Goal: Information Seeking & Learning: Learn about a topic

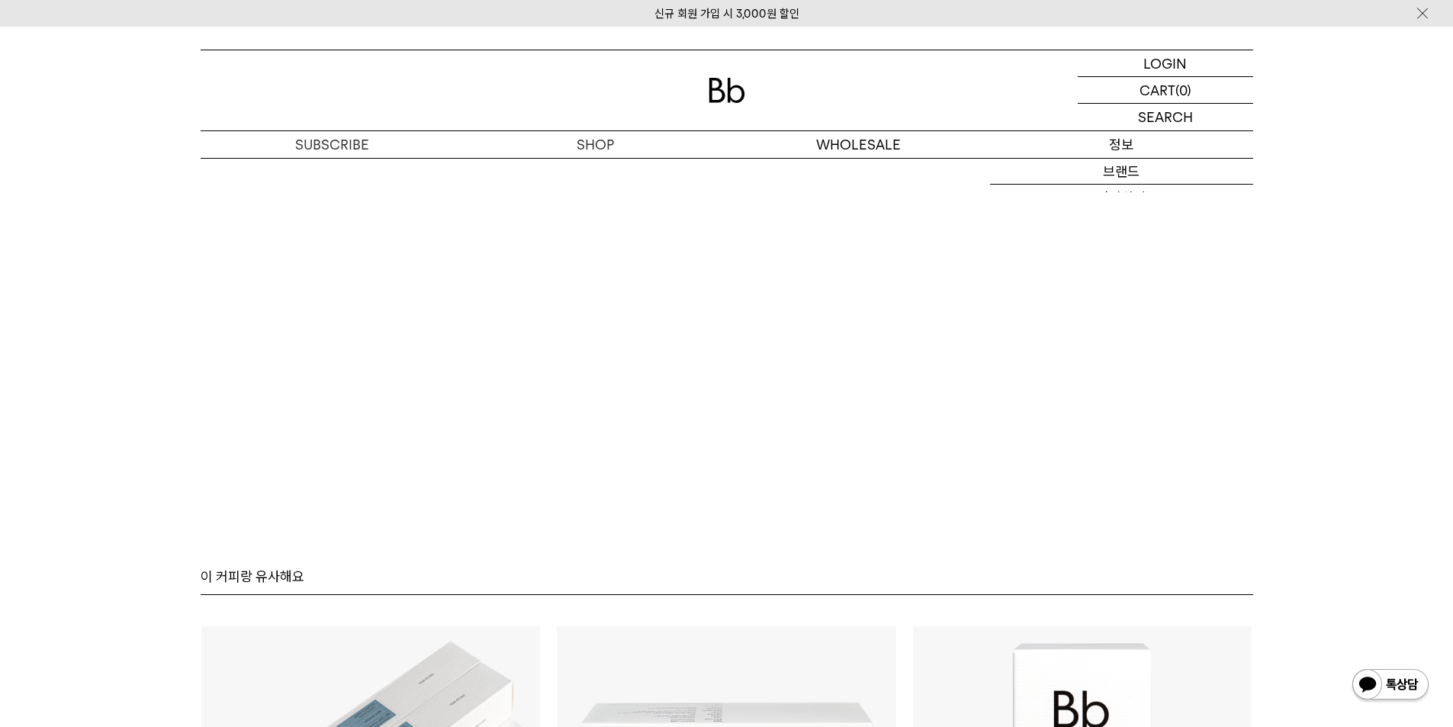
click at [1159, 149] on p "정보" at bounding box center [1121, 144] width 263 height 27
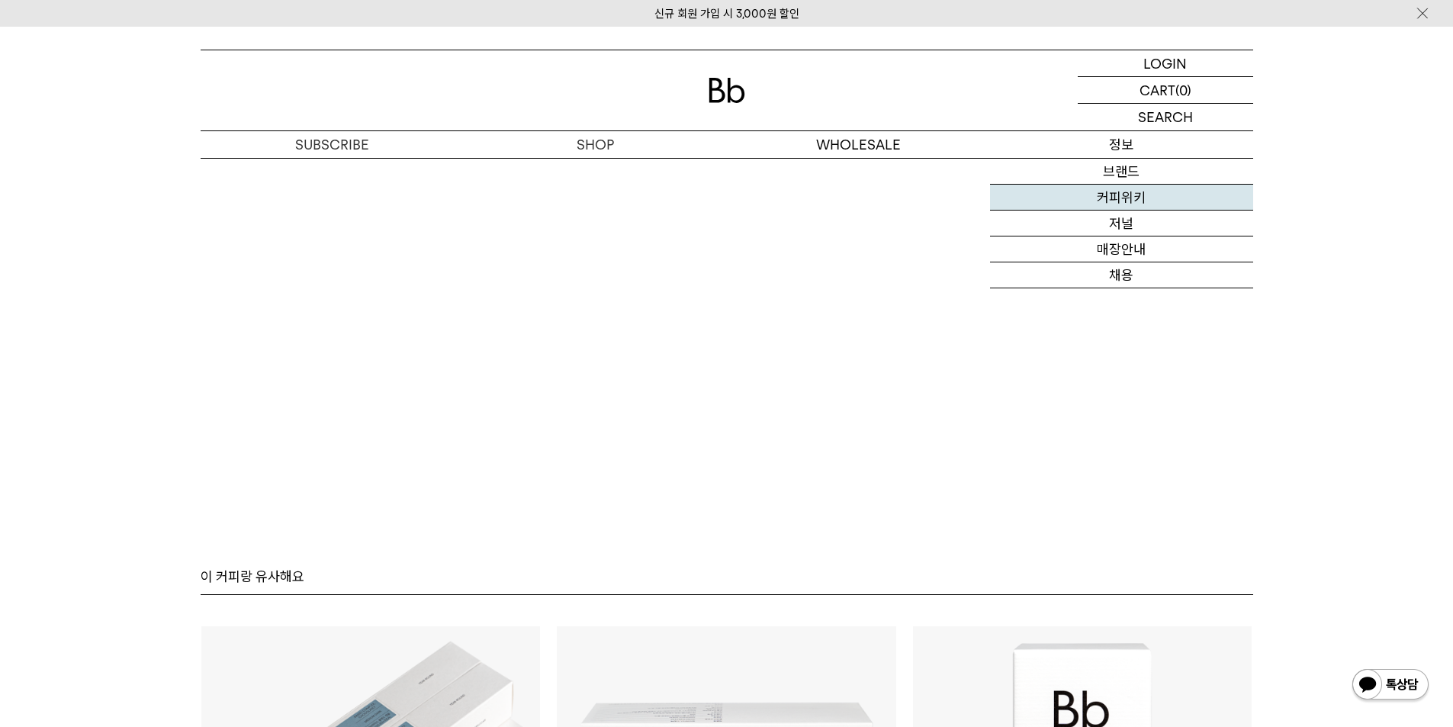
click at [1127, 204] on link "커피위키" at bounding box center [1121, 198] width 263 height 26
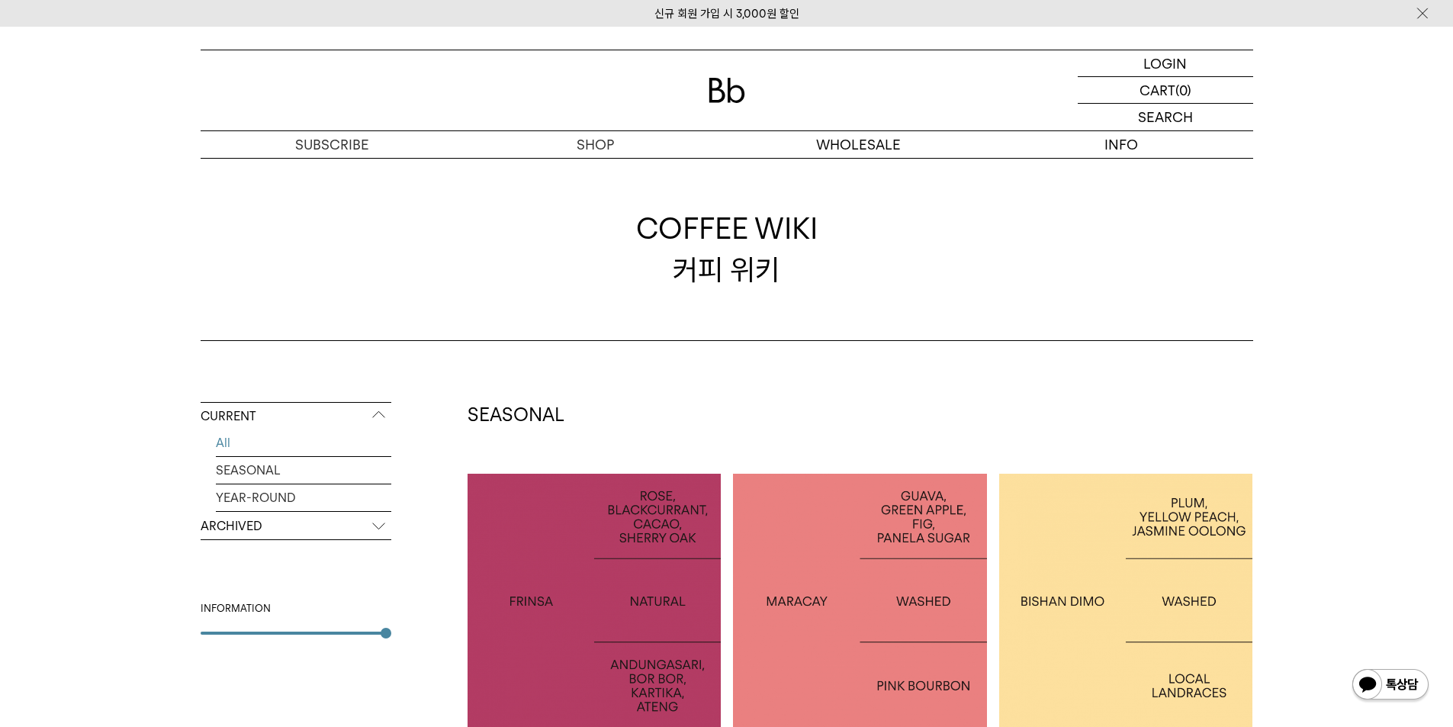
click at [313, 533] on p "ARCHIVED" at bounding box center [296, 526] width 191 height 27
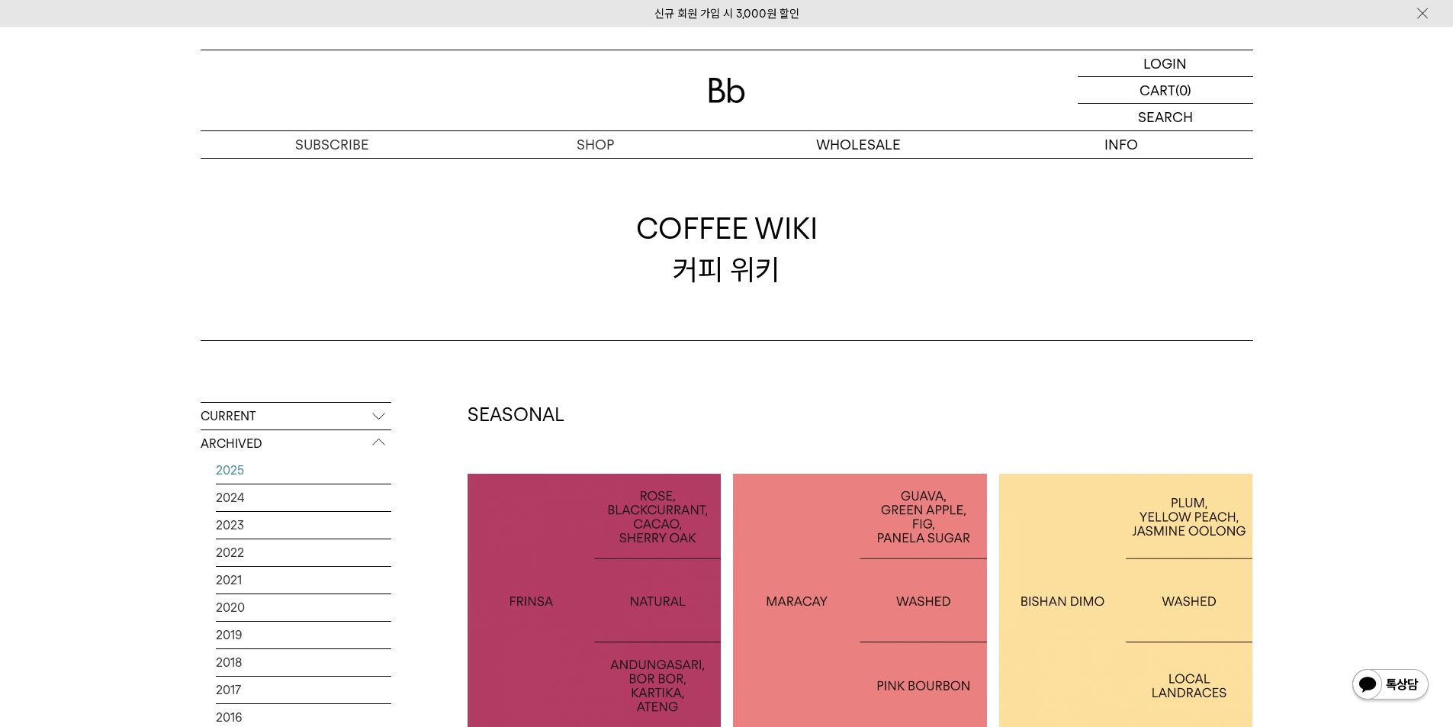
click at [314, 467] on link "2025" at bounding box center [303, 470] width 175 height 27
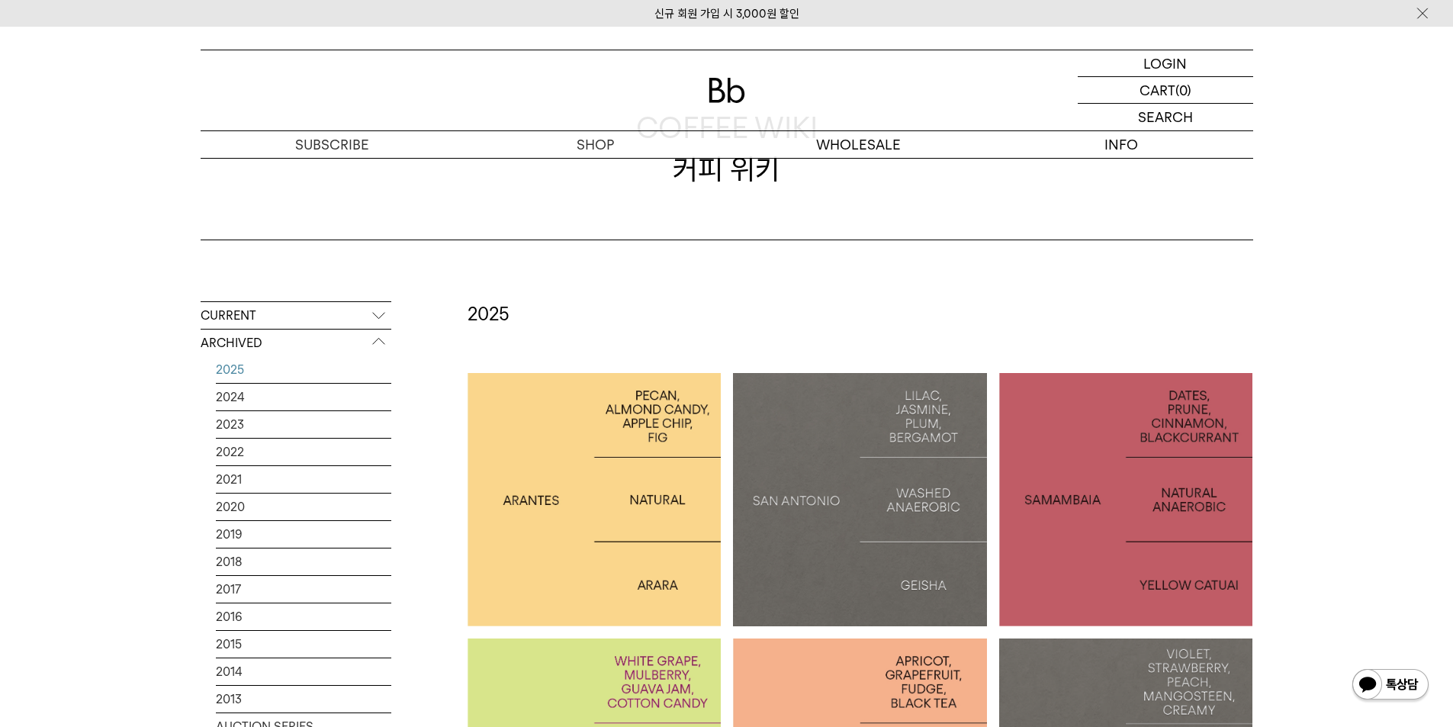
scroll to position [305, 0]
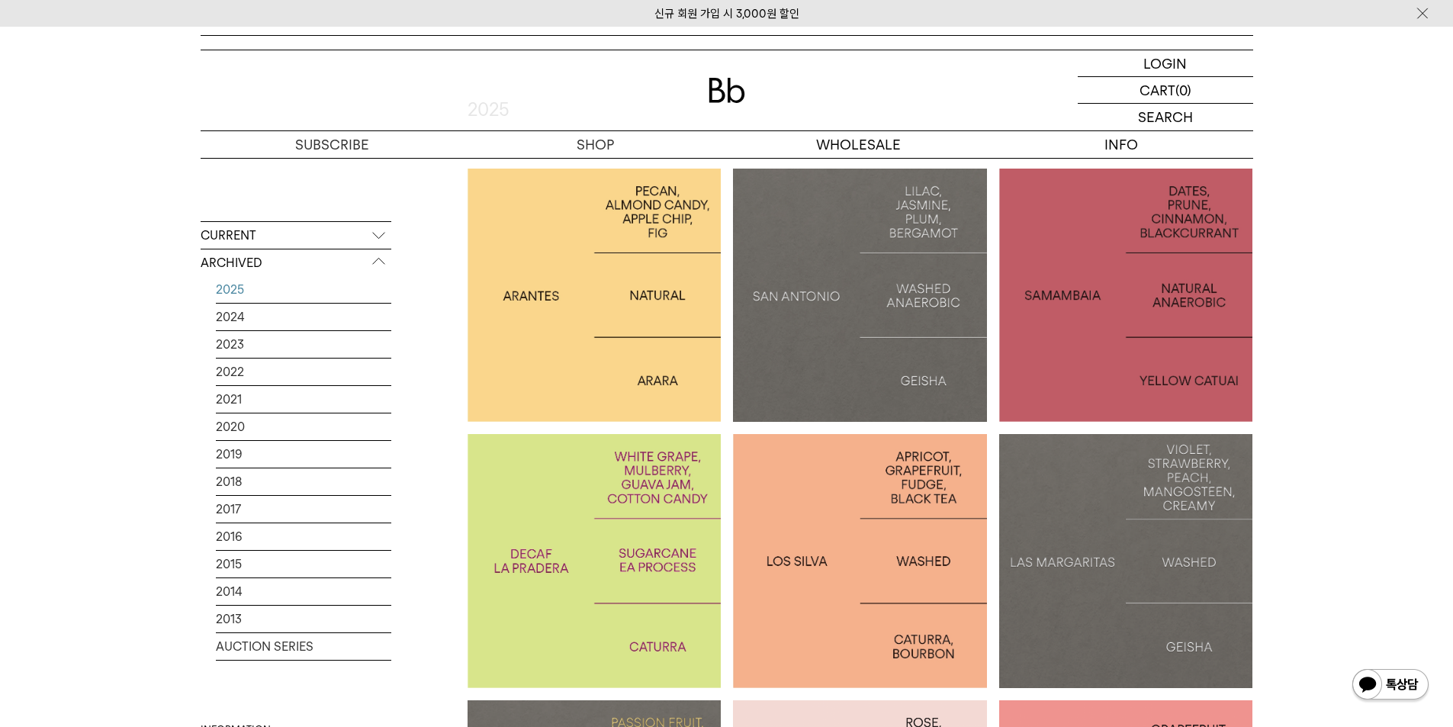
click at [854, 630] on div at bounding box center [860, 561] width 254 height 254
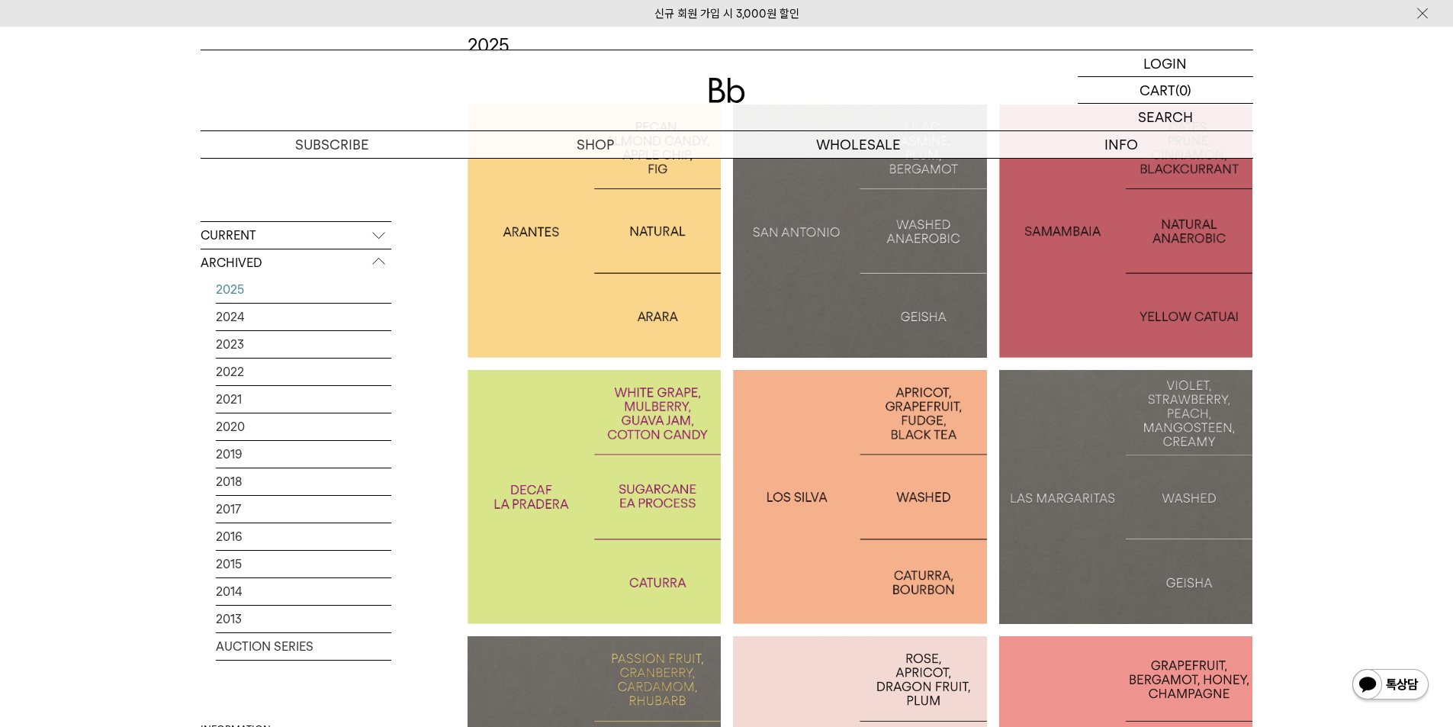
scroll to position [458, 0]
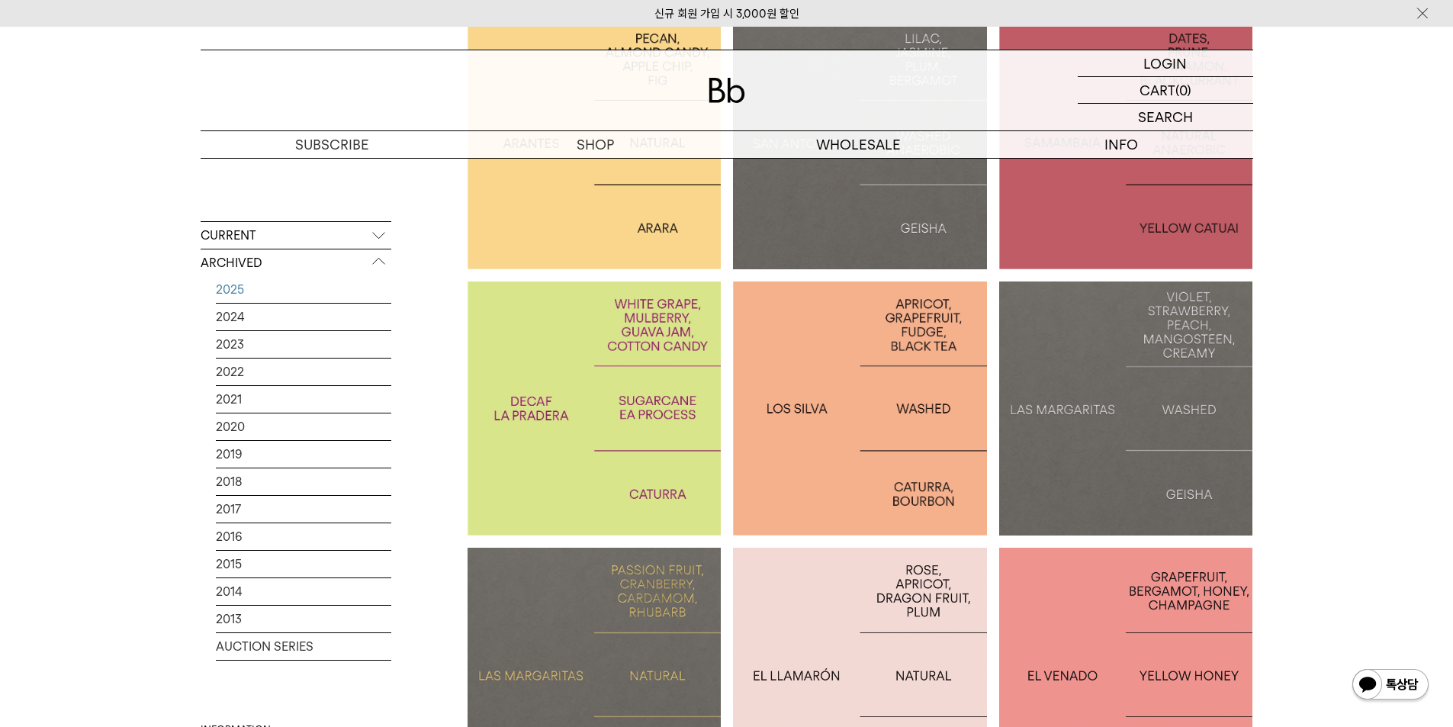
click at [590, 414] on p "COLOMBIA LA PRADERA DECAF" at bounding box center [595, 409] width 254 height 44
